Goal: Contribute content: Contribute content

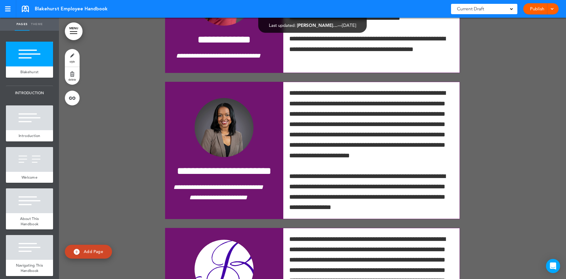
scroll to position [6332, 0]
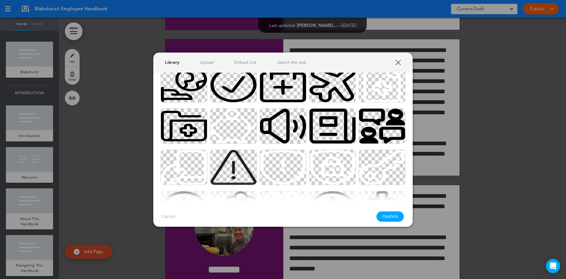
scroll to position [0, 0]
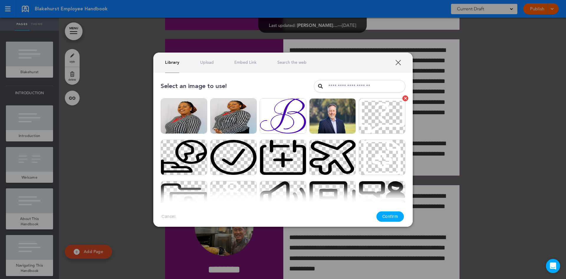
click at [383, 103] on img at bounding box center [382, 115] width 47 height 35
click at [404, 98] on div at bounding box center [405, 98] width 3 height 3
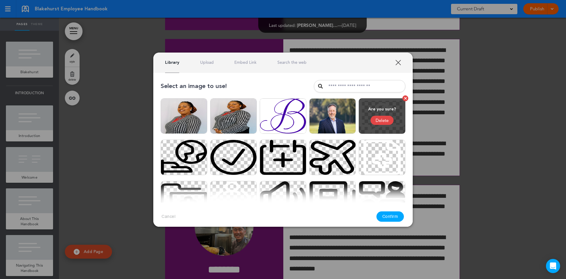
click at [389, 117] on div "Are you sure? [GEOGRAPHIC_DATA]" at bounding box center [382, 115] width 47 height 35
click at [387, 120] on div "Delete" at bounding box center [382, 120] width 23 height 9
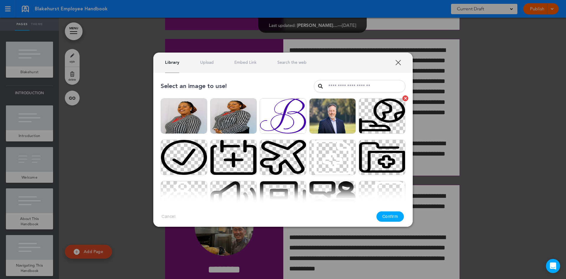
click at [378, 111] on img at bounding box center [382, 115] width 47 height 35
click at [212, 62] on link "Upload" at bounding box center [207, 63] width 14 height 6
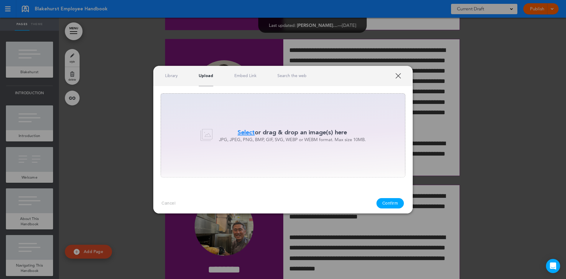
click at [238, 131] on span "Select" at bounding box center [246, 132] width 17 height 9
click at [259, 132] on p "Select or drag & drop an image(s) here" at bounding box center [292, 132] width 147 height 9
click at [294, 109] on div "Select or drag & drop an image(s) here JPG, JPEG, PNG, BMP, GIF, SVG, WEBP or W…" at bounding box center [283, 135] width 245 height 84
click at [203, 74] on link "Upload" at bounding box center [206, 76] width 14 height 6
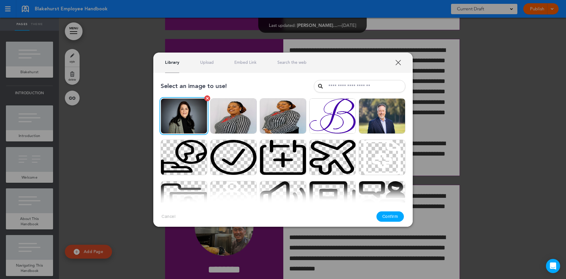
click at [181, 113] on img at bounding box center [184, 115] width 47 height 35
click at [188, 118] on img at bounding box center [184, 115] width 47 height 35
click at [391, 215] on button "Confirm" at bounding box center [390, 216] width 28 height 10
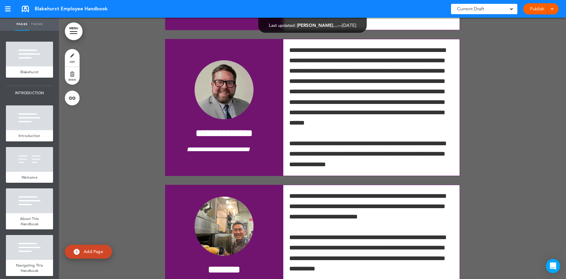
scroll to position [6109, 0]
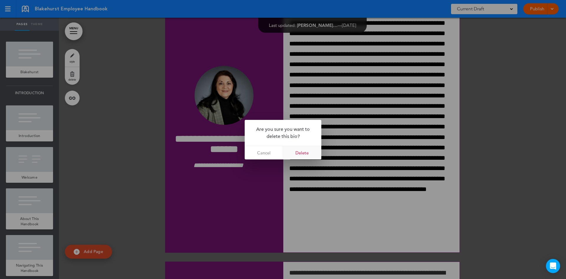
click at [299, 153] on link "Delete" at bounding box center [302, 152] width 38 height 13
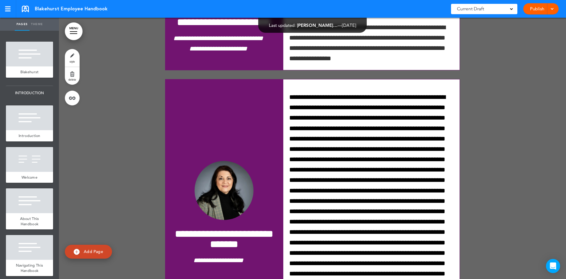
scroll to position [6405, 0]
